Goal: Find specific page/section: Find specific page/section

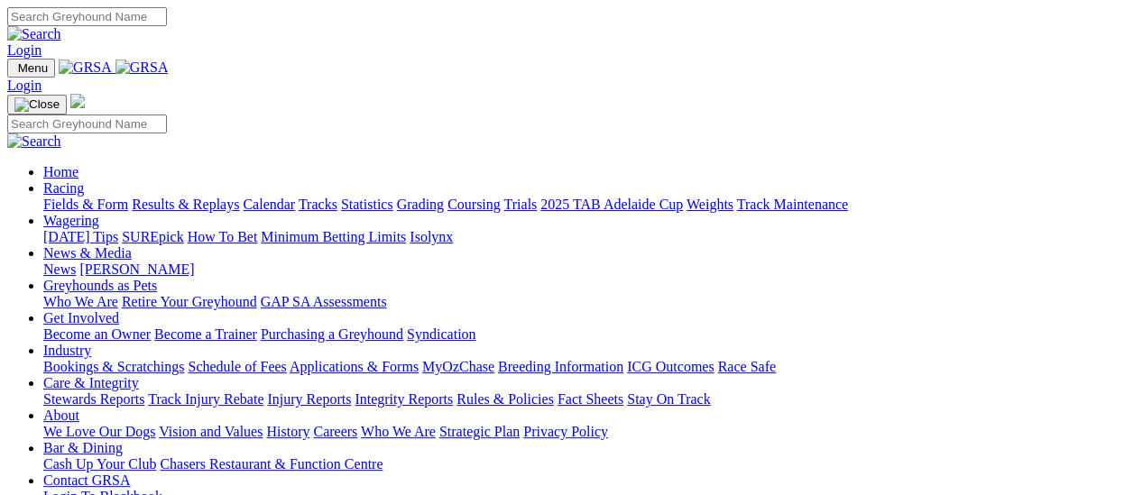
click at [94, 197] on link "Fields & Form" at bounding box center [85, 204] width 85 height 15
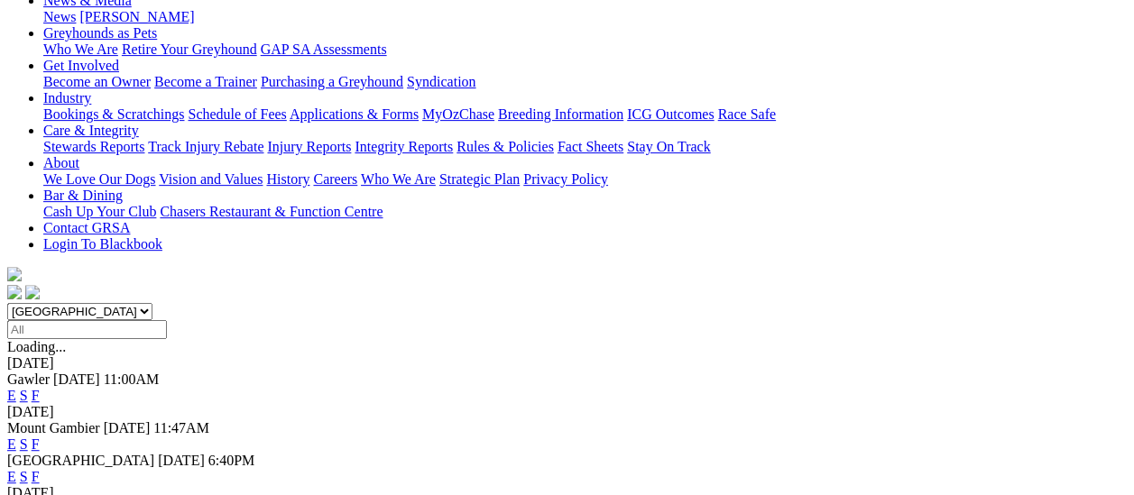
scroll to position [90, 0]
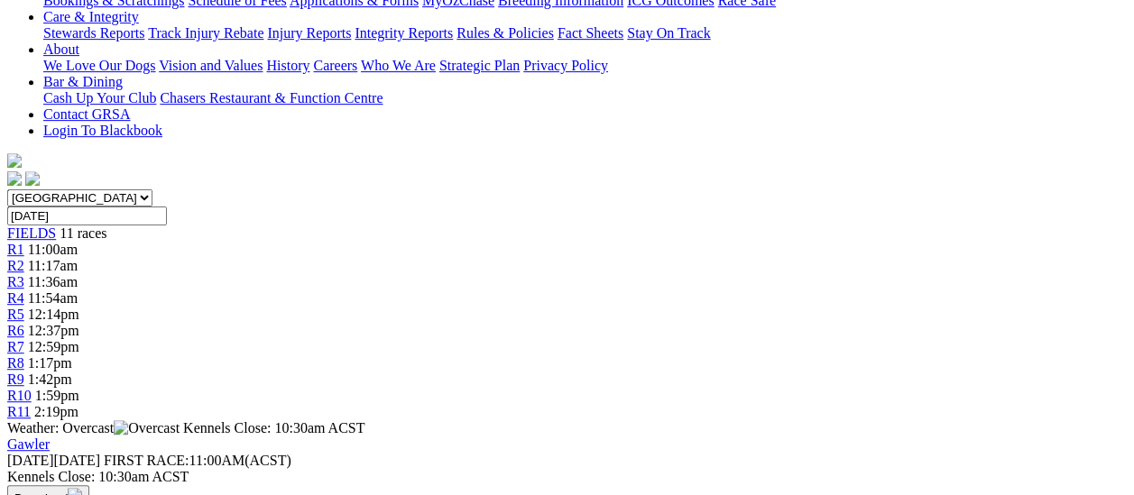
scroll to position [451, 0]
